Goal: Complete application form

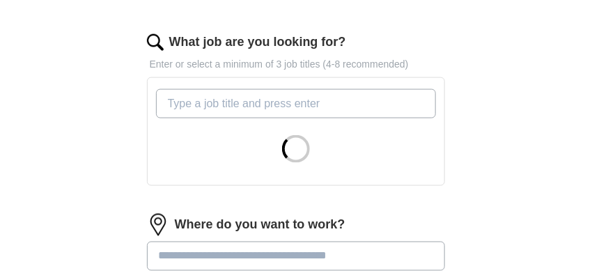
scroll to position [487, 0]
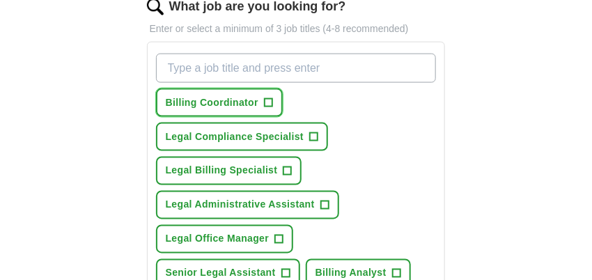
click at [271, 101] on span "+" at bounding box center [268, 102] width 8 height 11
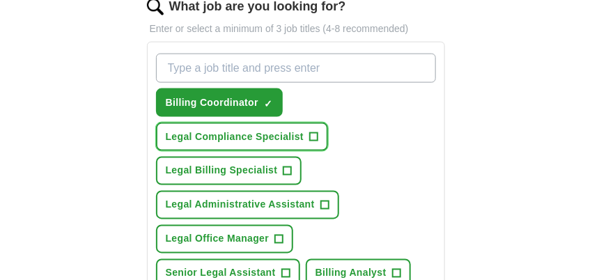
click at [316, 132] on span "+" at bounding box center [314, 137] width 8 height 11
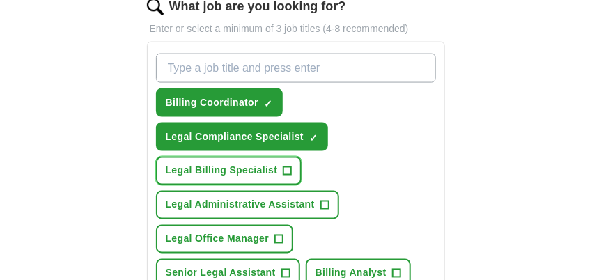
click at [288, 167] on span "+" at bounding box center [287, 171] width 8 height 11
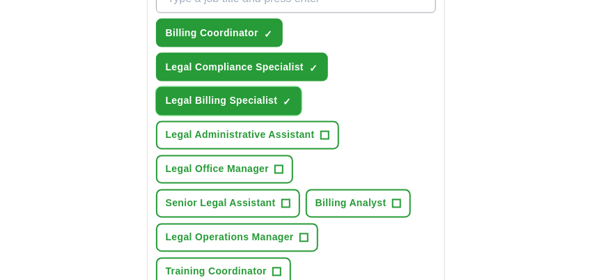
scroll to position [626, 0]
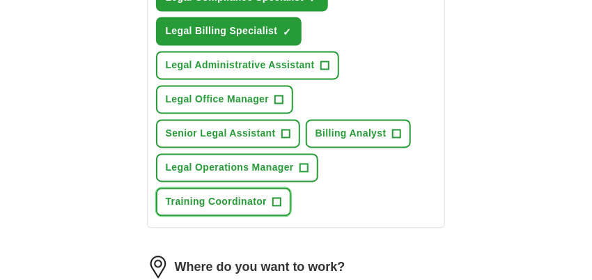
click at [276, 197] on span "+" at bounding box center [277, 202] width 8 height 11
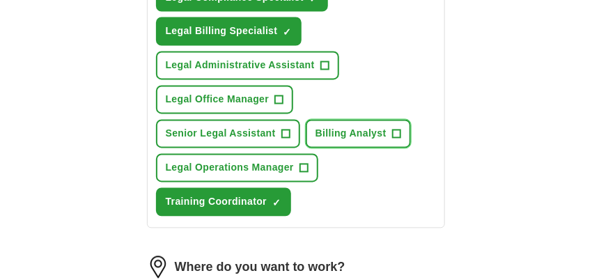
click at [397, 130] on span "+" at bounding box center [396, 134] width 8 height 11
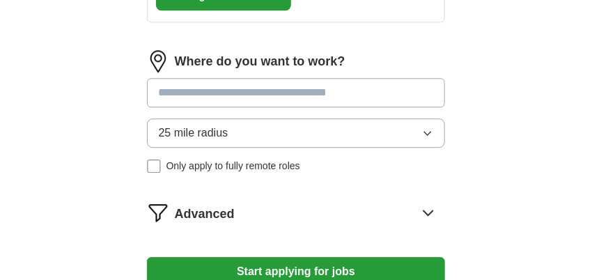
scroll to position [835, 0]
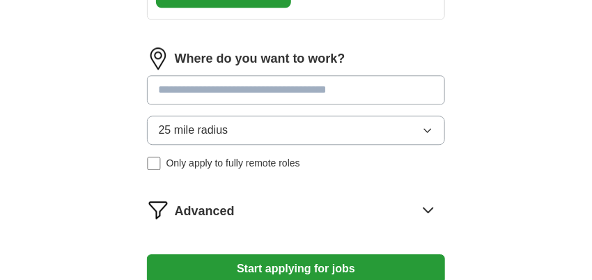
click at [341, 95] on input at bounding box center [296, 89] width 299 height 29
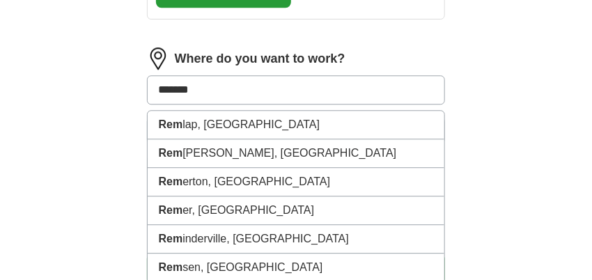
type input "********"
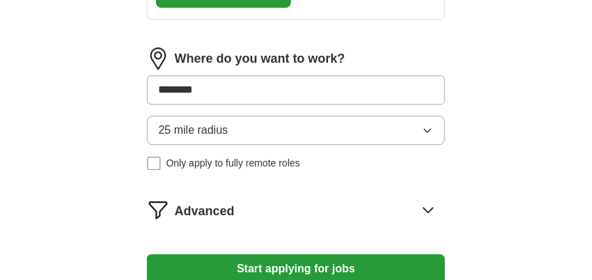
drag, startPoint x: 300, startPoint y: 86, endPoint x: 65, endPoint y: 58, distance: 236.2
click at [156, 159] on div "25 mile radius Only apply to fully remote roles" at bounding box center [296, 143] width 299 height 55
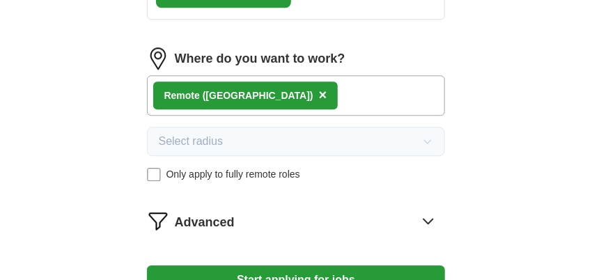
scroll to position [974, 0]
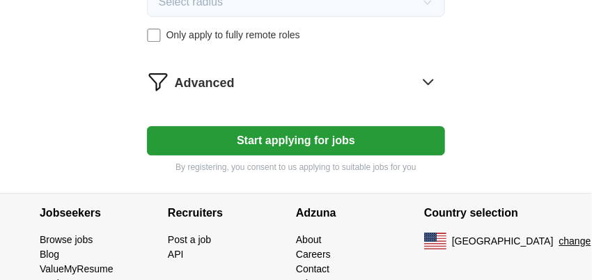
click at [276, 134] on button "Start applying for jobs" at bounding box center [296, 140] width 299 height 29
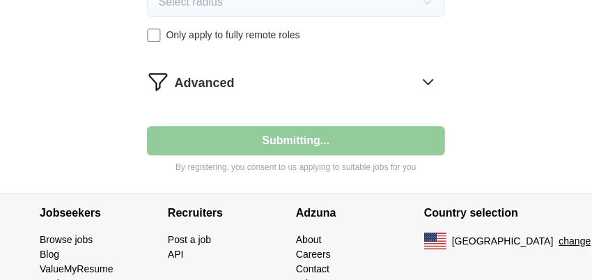
select select "**"
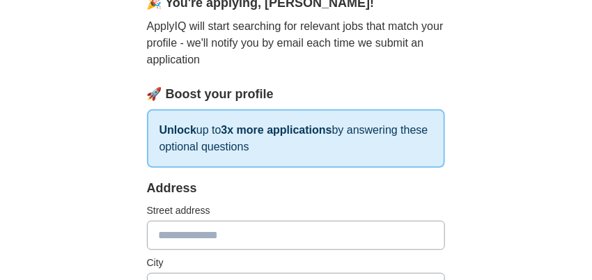
scroll to position [209, 0]
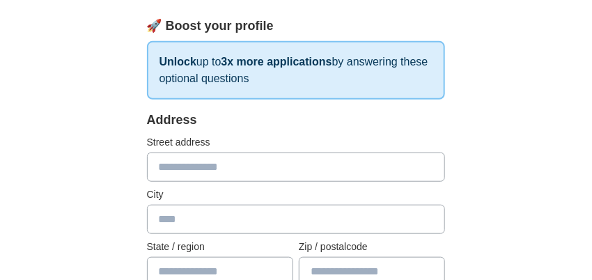
click at [236, 164] on input "text" at bounding box center [296, 166] width 299 height 29
type input "**********"
type input "******"
type input "**"
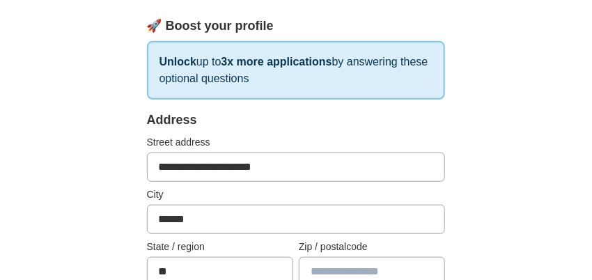
type input "*****"
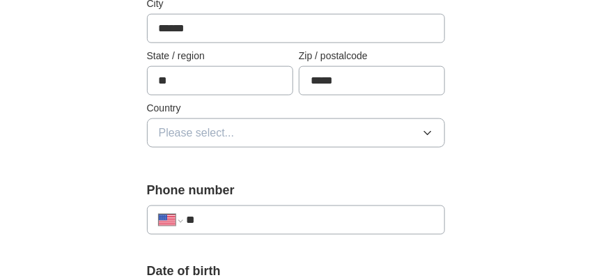
scroll to position [418, 0]
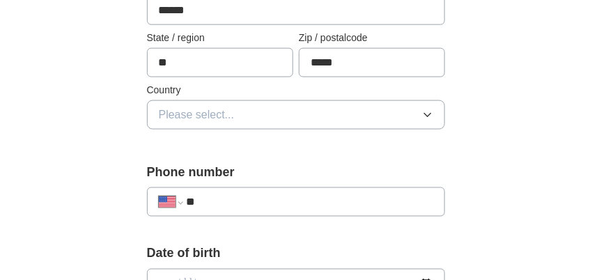
click at [280, 113] on button "Please select..." at bounding box center [296, 114] width 299 height 29
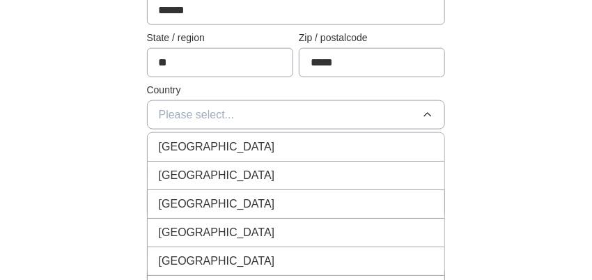
click at [268, 175] on div "[GEOGRAPHIC_DATA]" at bounding box center [296, 175] width 275 height 17
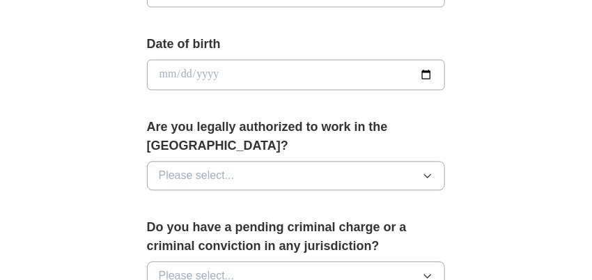
scroll to position [487, 0]
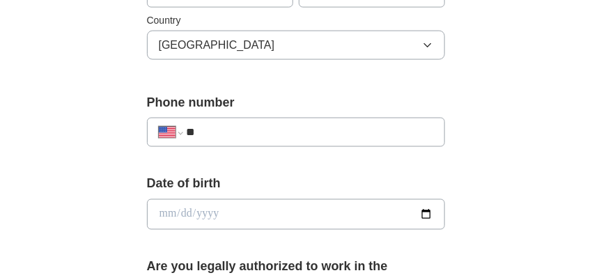
click at [231, 124] on input "**" at bounding box center [310, 132] width 247 height 17
type input "**********"
click at [244, 214] on input "date" at bounding box center [296, 214] width 299 height 31
type input "**********"
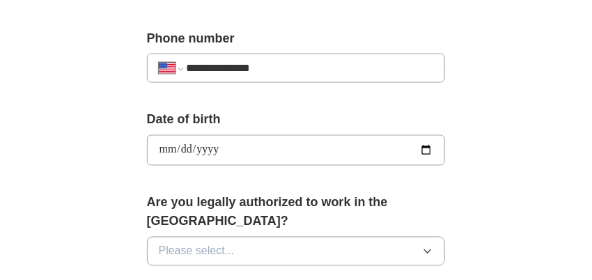
scroll to position [696, 0]
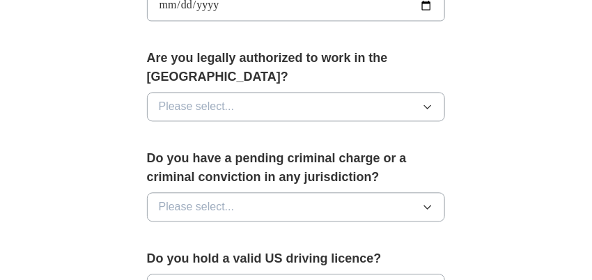
click at [242, 92] on button "Please select..." at bounding box center [296, 106] width 299 height 29
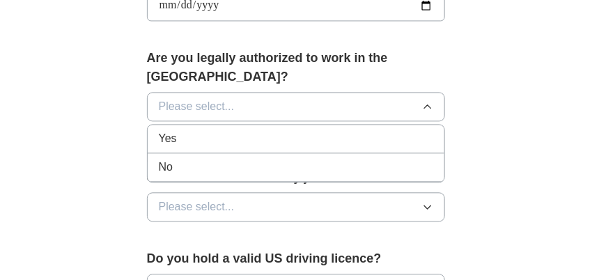
click at [248, 130] on div "Yes" at bounding box center [296, 138] width 275 height 17
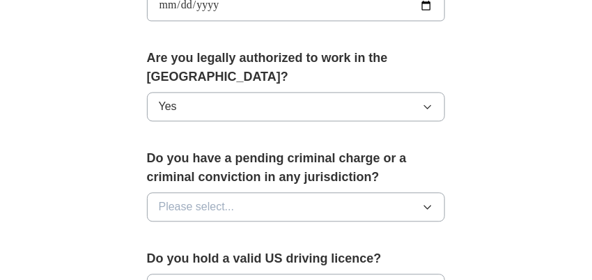
click at [280, 192] on button "Please select..." at bounding box center [296, 206] width 299 height 29
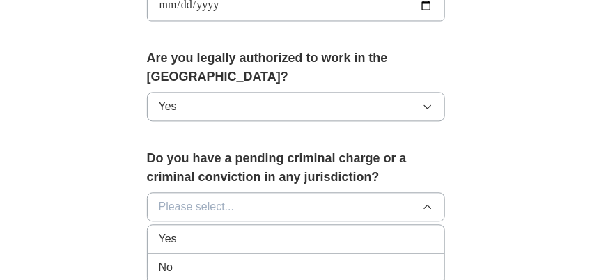
click at [264, 259] on div "No" at bounding box center [296, 267] width 275 height 17
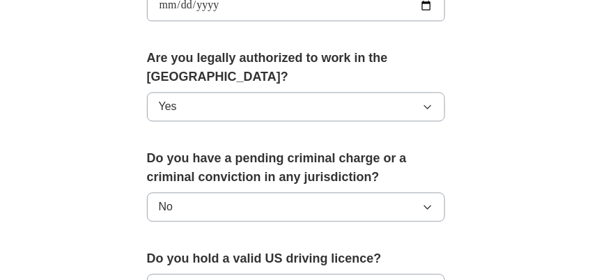
scroll to position [766, 0]
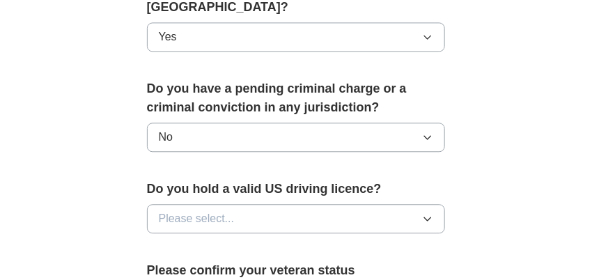
click at [251, 204] on button "Please select..." at bounding box center [296, 218] width 299 height 29
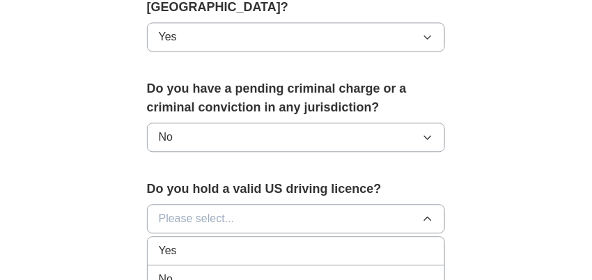
click at [252, 242] on div "Yes" at bounding box center [296, 250] width 275 height 17
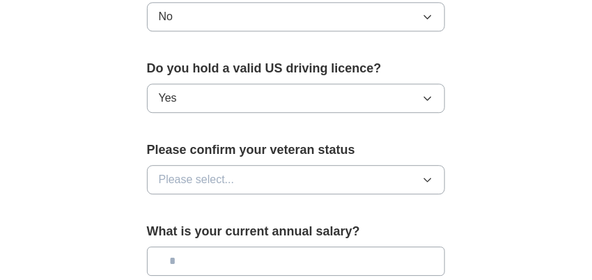
scroll to position [905, 0]
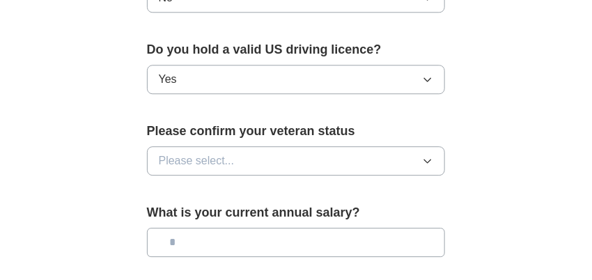
click at [284, 146] on button "Please select..." at bounding box center [296, 160] width 299 height 29
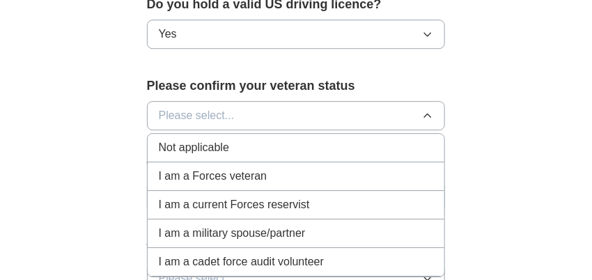
scroll to position [974, 0]
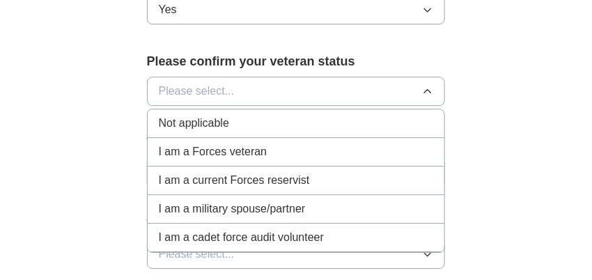
click at [273, 115] on div "Not applicable" at bounding box center [296, 123] width 275 height 17
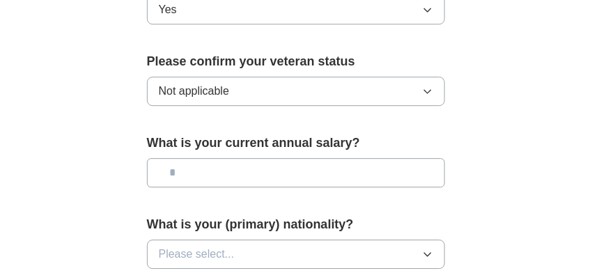
click at [285, 158] on input "text" at bounding box center [296, 172] width 299 height 29
click at [287, 239] on button "Please select..." at bounding box center [296, 253] width 299 height 29
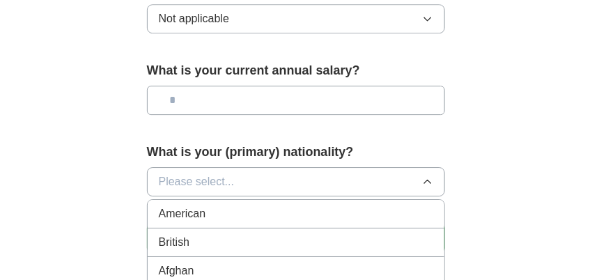
scroll to position [1114, 0]
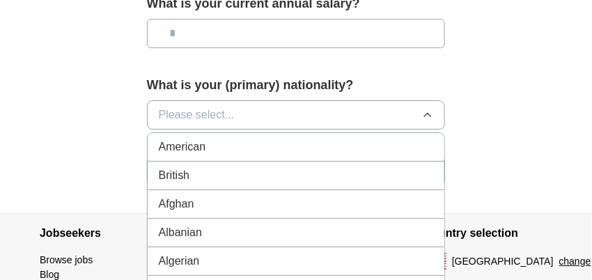
click at [276, 138] on div "American" at bounding box center [296, 146] width 275 height 17
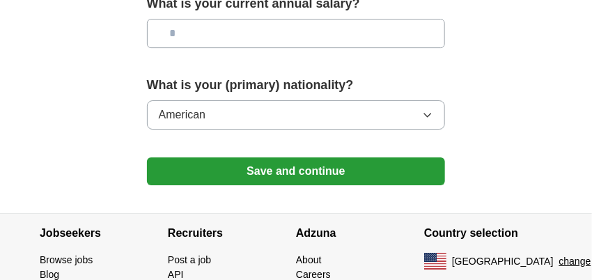
click at [292, 157] on button "Save and continue" at bounding box center [296, 171] width 299 height 28
